Goal: Information Seeking & Learning: Find specific fact

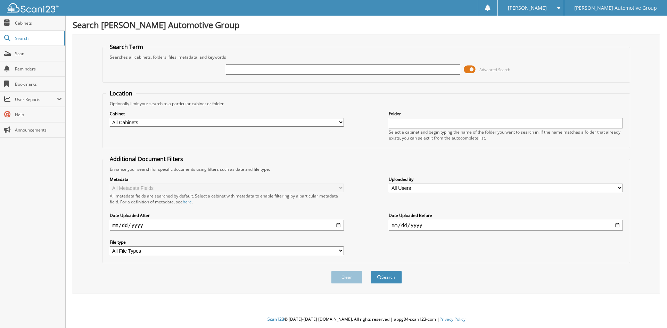
click at [250, 69] on input "text" at bounding box center [343, 69] width 234 height 10
type input "1157519"
click at [371, 271] on button "Search" at bounding box center [386, 277] width 31 height 13
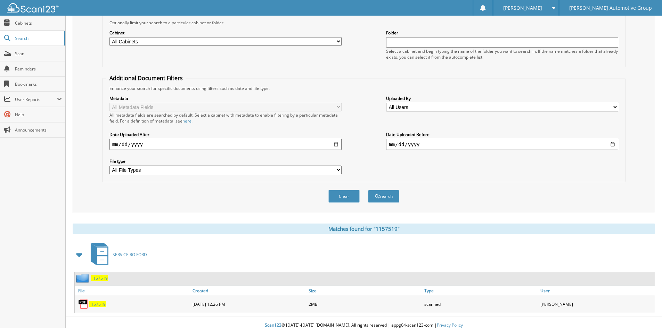
scroll to position [87, 0]
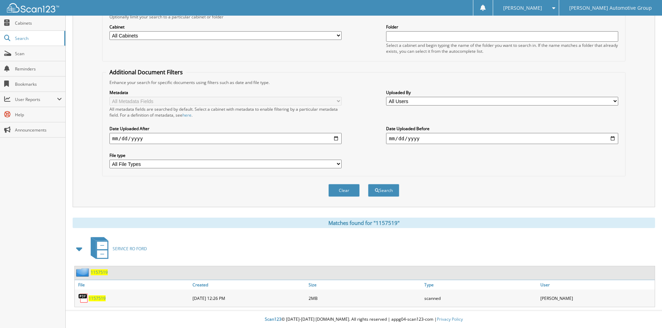
click at [101, 298] on span "1157519" at bounding box center [97, 299] width 17 height 6
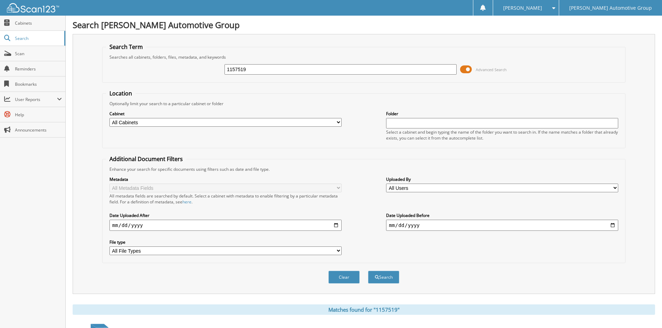
drag, startPoint x: 248, startPoint y: 70, endPoint x: 173, endPoint y: 72, distance: 74.7
click at [187, 70] on div "1157519 Advanced Search" at bounding box center [364, 69] width 516 height 19
type input "1157497"
click at [368, 271] on button "Search" at bounding box center [383, 277] width 31 height 13
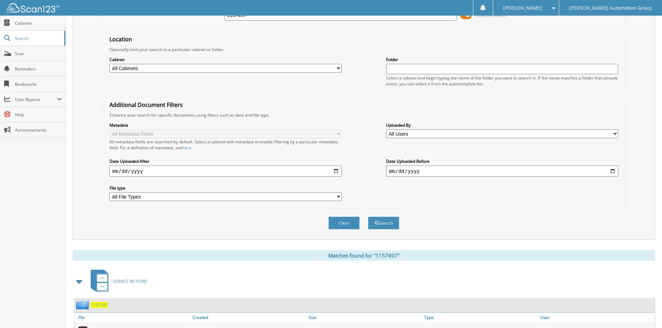
scroll to position [87, 0]
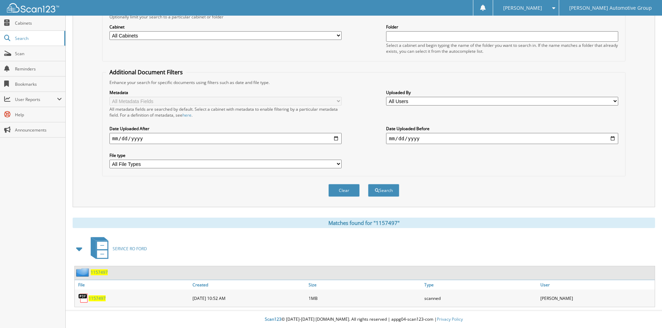
click at [96, 297] on span "1157497" at bounding box center [97, 299] width 17 height 6
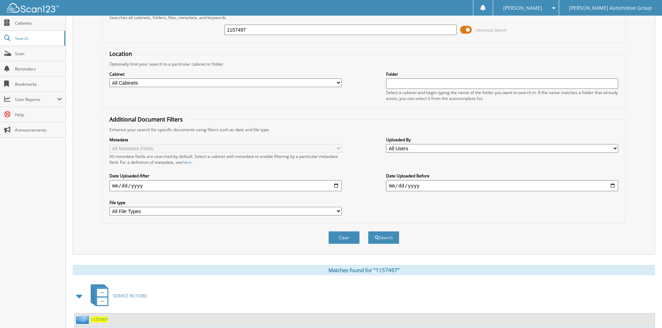
scroll to position [0, 0]
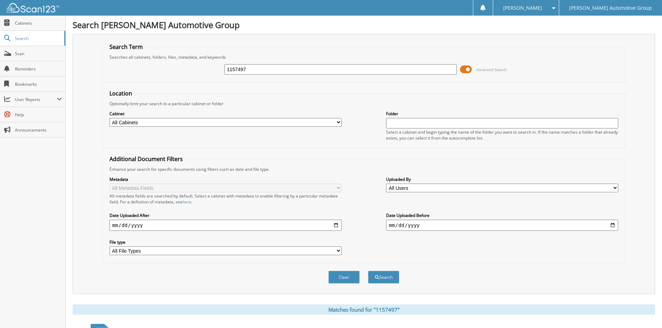
drag, startPoint x: 253, startPoint y: 66, endPoint x: 211, endPoint y: 69, distance: 42.8
click at [211, 69] on div "1157497 Advanced Search" at bounding box center [364, 69] width 516 height 19
type input "1156881"
click at [368, 271] on button "Search" at bounding box center [383, 277] width 31 height 13
drag, startPoint x: 259, startPoint y: 71, endPoint x: 212, endPoint y: 72, distance: 47.9
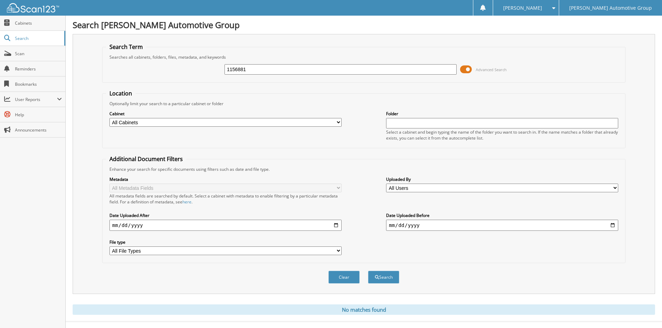
click at [213, 72] on div "1156881 Advanced Search" at bounding box center [364, 69] width 516 height 19
type input "1156880"
click at [368, 271] on button "Search" at bounding box center [383, 277] width 31 height 13
drag, startPoint x: 260, startPoint y: 67, endPoint x: 203, endPoint y: 66, distance: 57.0
click at [204, 66] on div "1156880 Advanced Search" at bounding box center [364, 69] width 516 height 19
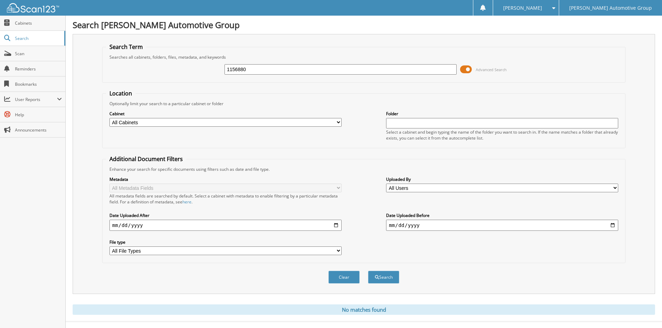
click at [269, 69] on input "1156880" at bounding box center [340, 69] width 232 height 10
type input "1156860"
click at [368, 271] on button "Search" at bounding box center [383, 277] width 31 height 13
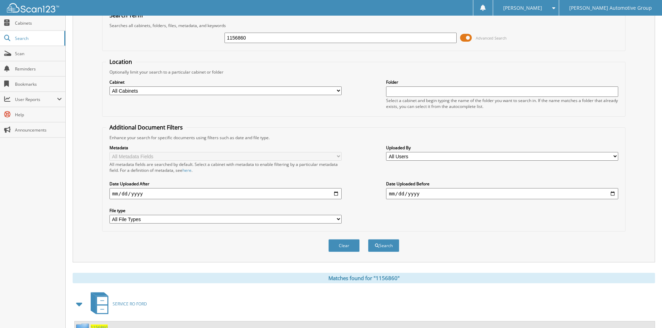
scroll to position [87, 0]
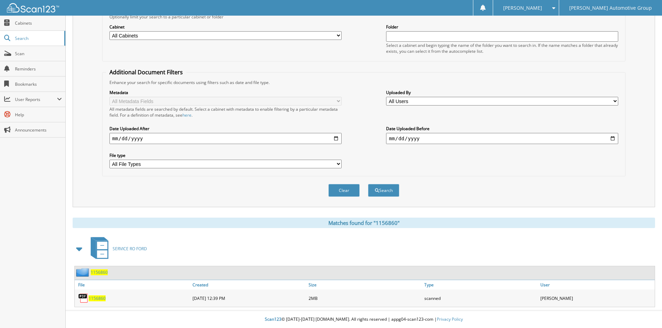
click at [95, 298] on span "1156860" at bounding box center [97, 299] width 17 height 6
click at [106, 296] on div "1156860" at bounding box center [133, 298] width 116 height 14
click at [104, 297] on span "1156860" at bounding box center [97, 299] width 17 height 6
